Goal: Information Seeking & Learning: Learn about a topic

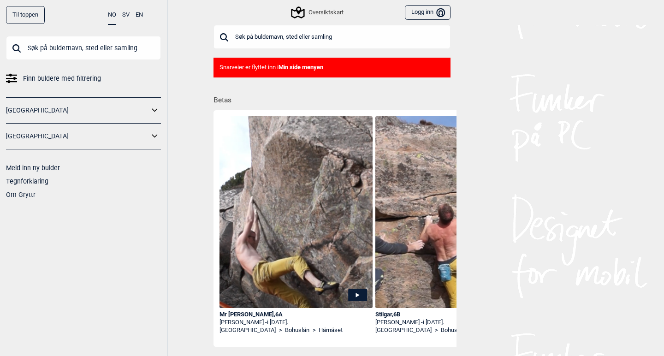
click at [262, 34] on input "text" at bounding box center [332, 37] width 237 height 24
click at [63, 45] on input "text" at bounding box center [83, 48] width 155 height 24
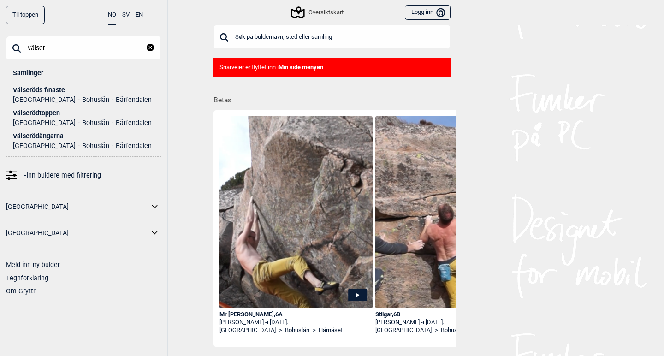
type input "valser"
drag, startPoint x: 63, startPoint y: 45, endPoint x: 40, endPoint y: 92, distance: 52.6
click at [40, 92] on div "Välseröds finaste" at bounding box center [83, 90] width 141 height 7
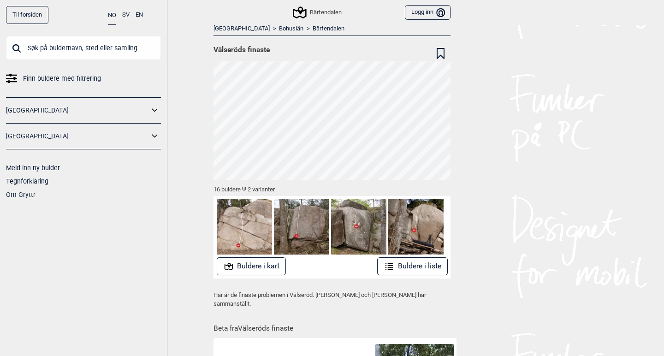
click at [401, 269] on button "Buldere i liste" at bounding box center [412, 266] width 71 height 18
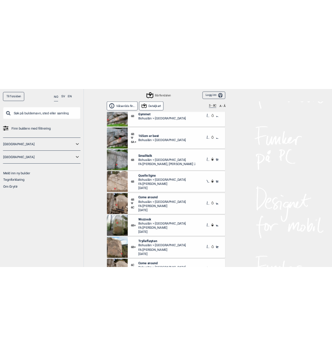
scroll to position [439, 0]
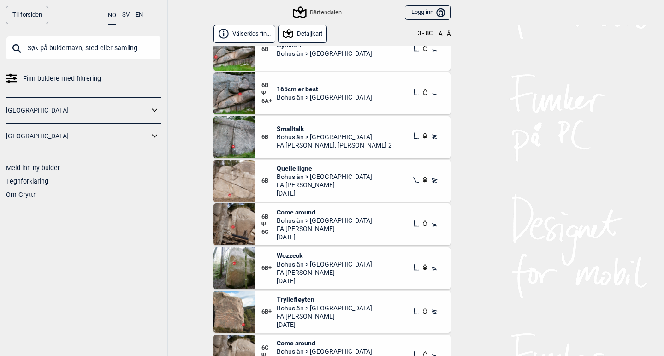
click at [237, 219] on img at bounding box center [235, 224] width 42 height 42
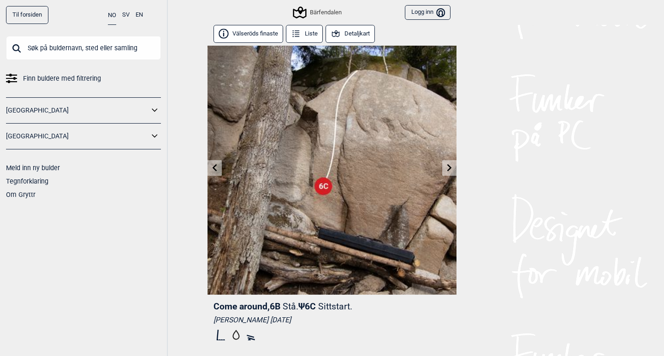
click at [445, 170] on link at bounding box center [449, 167] width 14 height 15
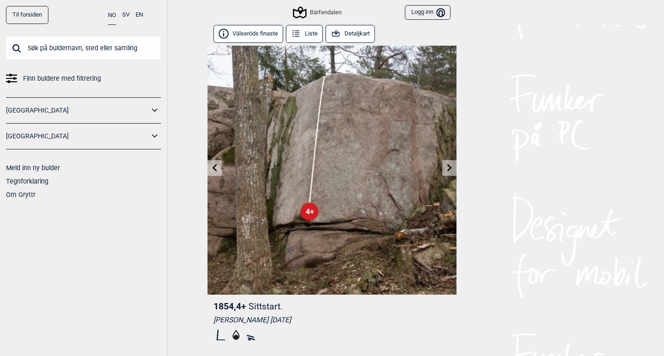
click at [445, 170] on link at bounding box center [449, 167] width 14 height 15
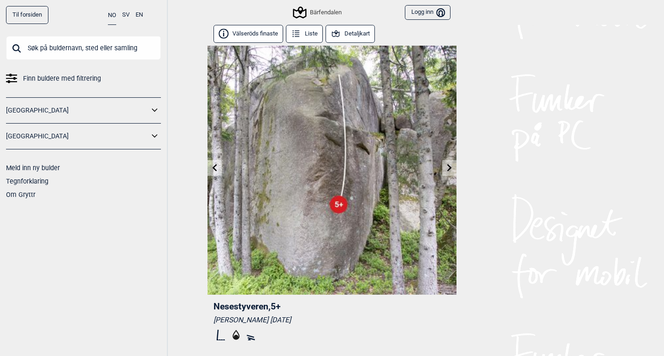
click at [445, 170] on link at bounding box center [449, 167] width 14 height 15
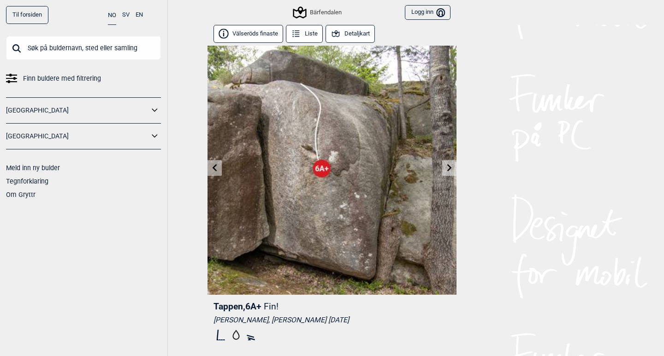
click at [445, 170] on link at bounding box center [449, 167] width 14 height 15
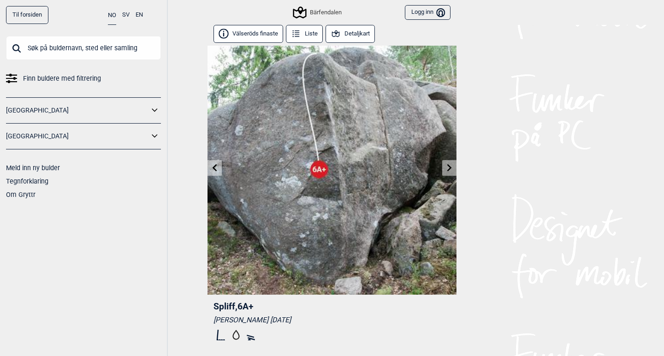
click at [445, 170] on link at bounding box center [449, 167] width 14 height 15
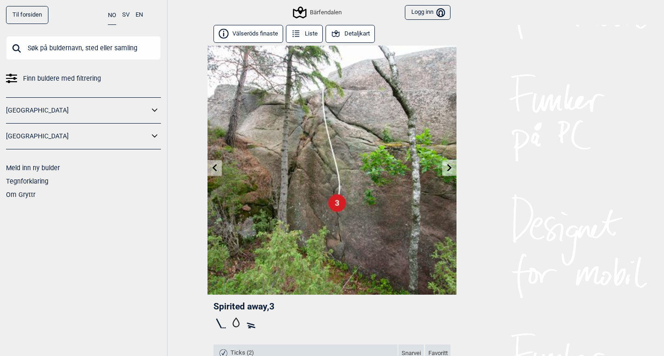
click at [445, 170] on link at bounding box center [449, 167] width 14 height 15
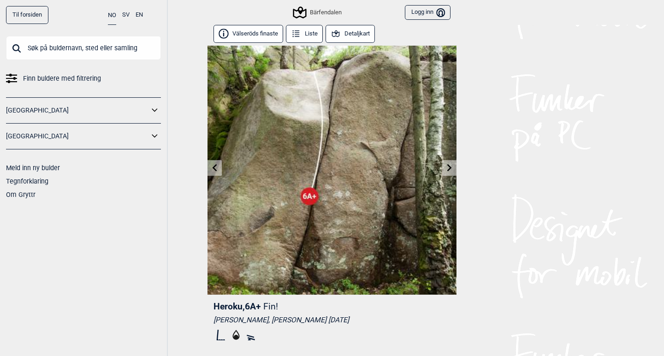
click at [445, 170] on link at bounding box center [449, 167] width 14 height 15
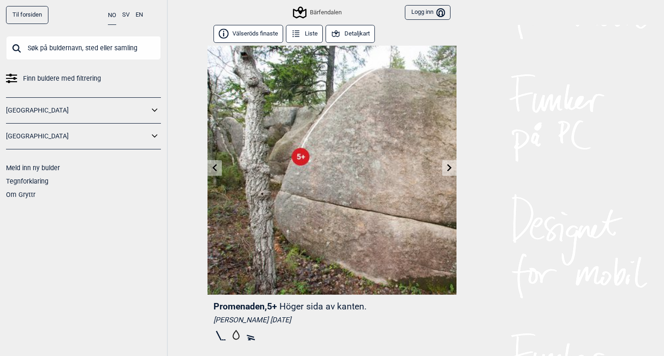
click at [445, 170] on link at bounding box center [449, 167] width 14 height 15
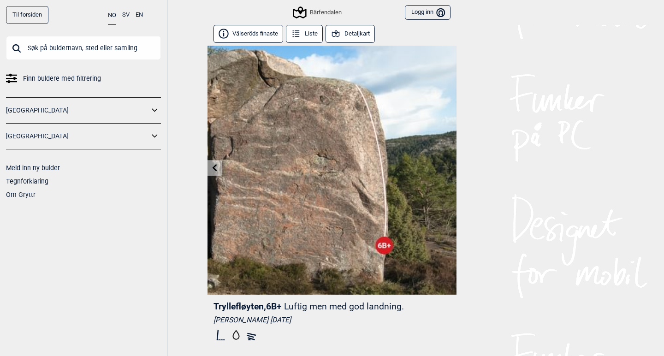
click at [445, 170] on img at bounding box center [332, 170] width 249 height 249
click at [207, 173] on div "Til forsiden NO SV EN Finn buldere med filtrering [GEOGRAPHIC_DATA] [GEOGRAPHIC…" at bounding box center [332, 178] width 664 height 356
click at [217, 167] on icon at bounding box center [214, 167] width 7 height 7
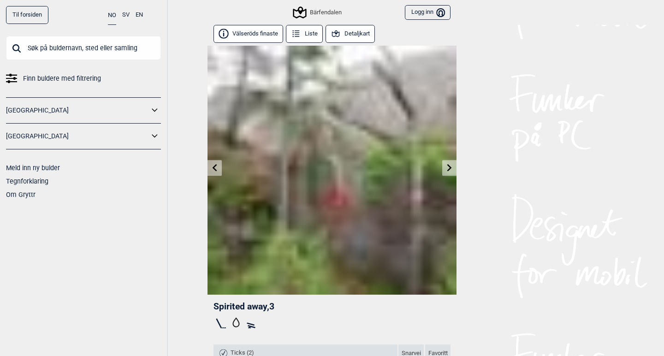
click at [217, 167] on icon at bounding box center [214, 167] width 7 height 7
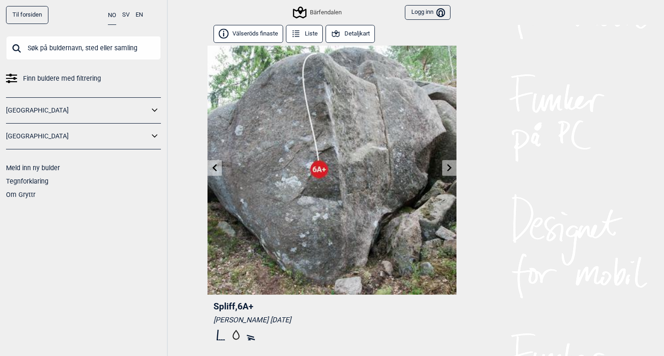
click at [217, 167] on icon at bounding box center [214, 167] width 7 height 7
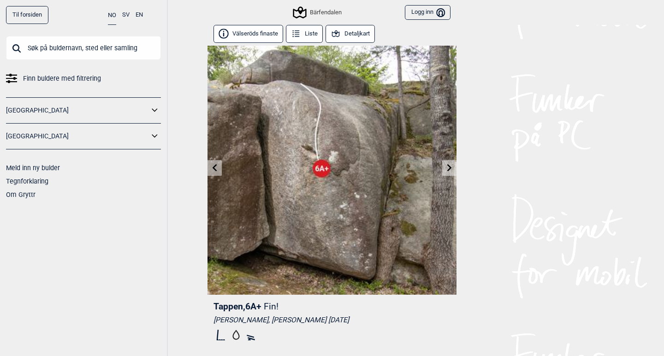
click at [217, 167] on icon at bounding box center [214, 167] width 7 height 7
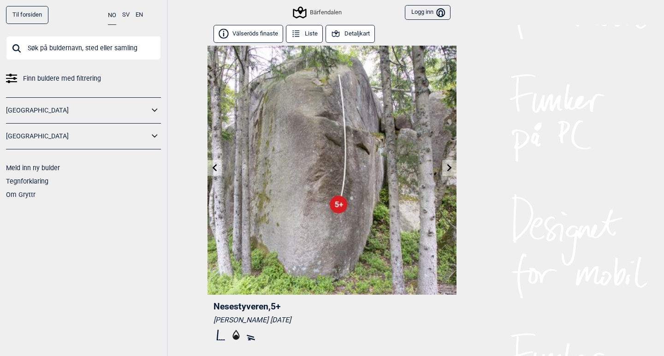
click at [217, 167] on icon at bounding box center [214, 167] width 7 height 7
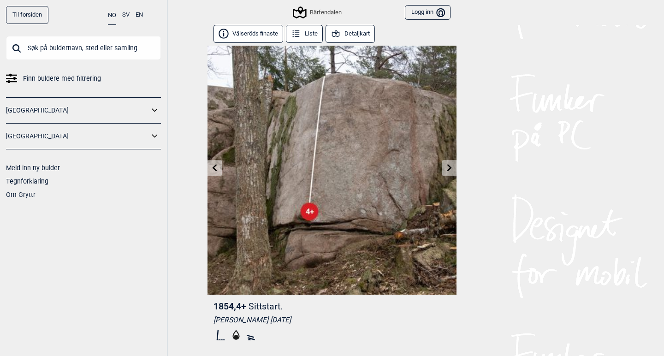
click at [217, 167] on icon at bounding box center [214, 167] width 7 height 7
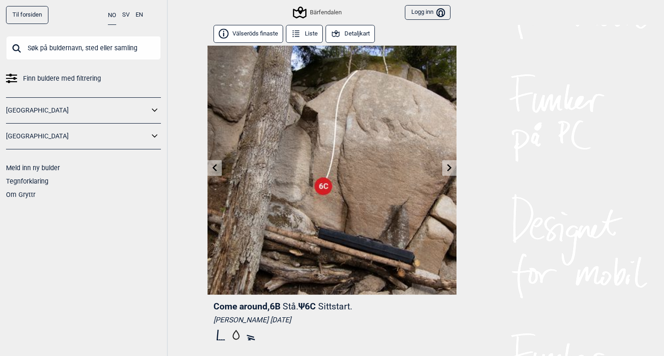
click at [217, 167] on icon at bounding box center [214, 167] width 7 height 7
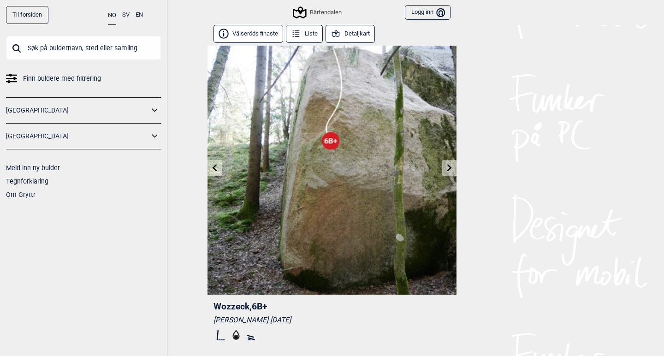
click at [217, 167] on icon at bounding box center [214, 167] width 7 height 7
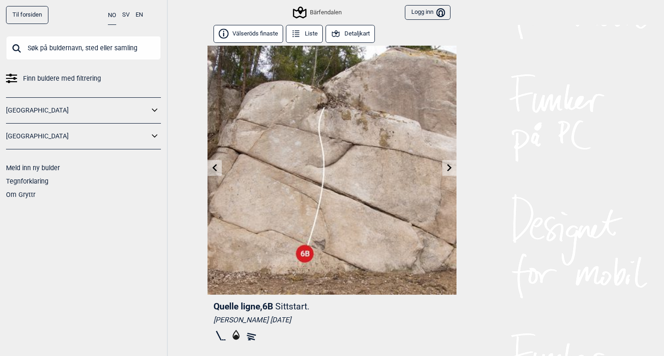
click at [217, 167] on icon at bounding box center [214, 167] width 7 height 7
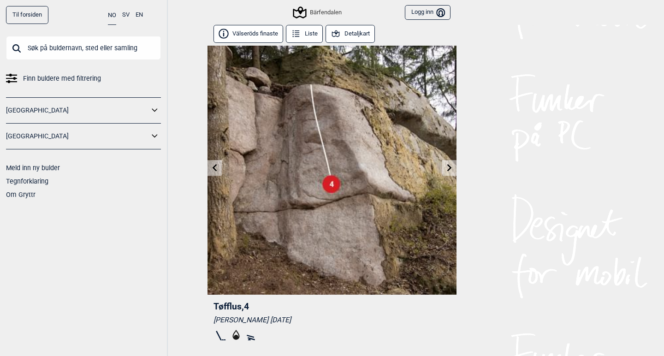
click at [217, 167] on icon at bounding box center [214, 167] width 7 height 7
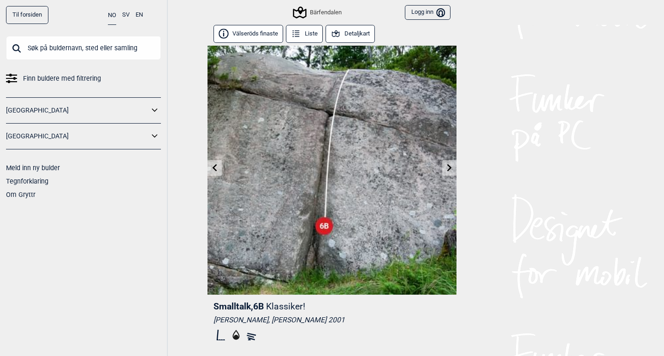
click at [217, 167] on icon at bounding box center [214, 167] width 7 height 7
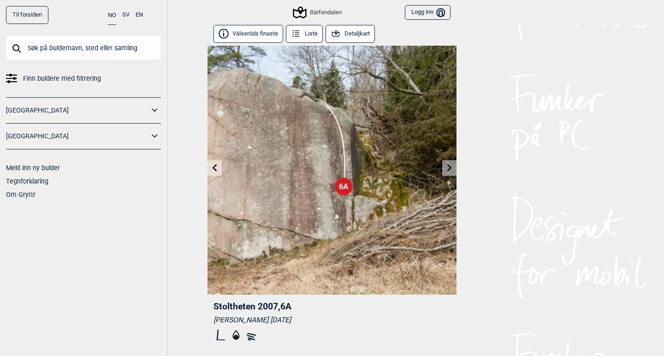
click at [217, 167] on icon at bounding box center [214, 167] width 7 height 7
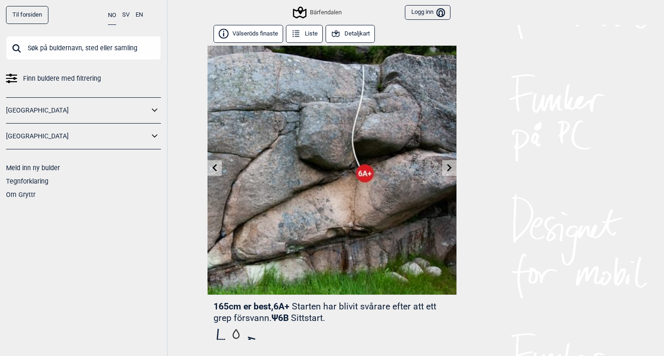
click at [217, 167] on icon at bounding box center [214, 167] width 7 height 7
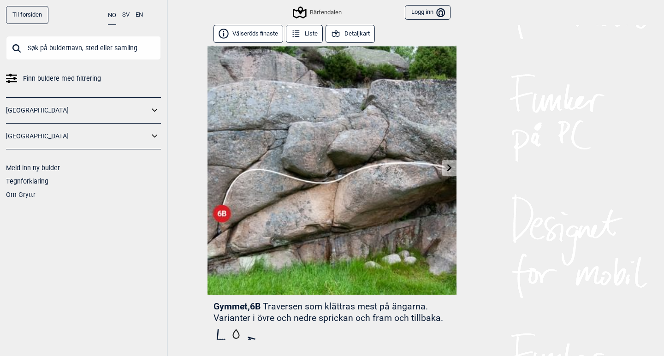
click at [217, 167] on img at bounding box center [332, 170] width 249 height 249
click at [181, 113] on div "Til forsiden NO SV EN Finn buldere med filtrering [GEOGRAPHIC_DATA] [GEOGRAPHIC…" at bounding box center [332, 178] width 664 height 356
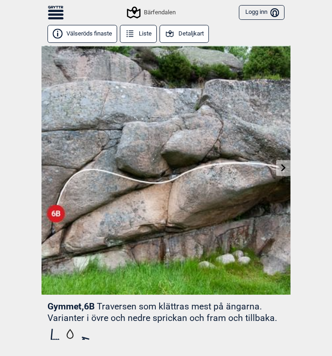
click at [92, 33] on button "Välseröds finaste" at bounding box center [82, 34] width 70 height 18
